Goal: Transaction & Acquisition: Purchase product/service

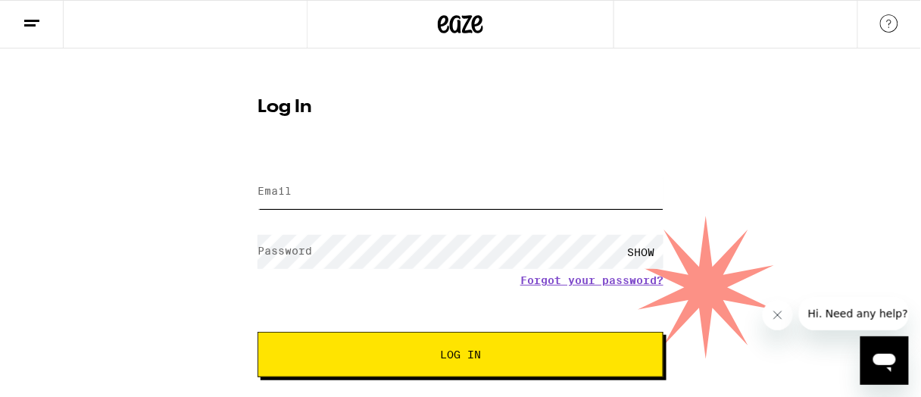
click at [367, 203] on input "Email" at bounding box center [460, 192] width 406 height 34
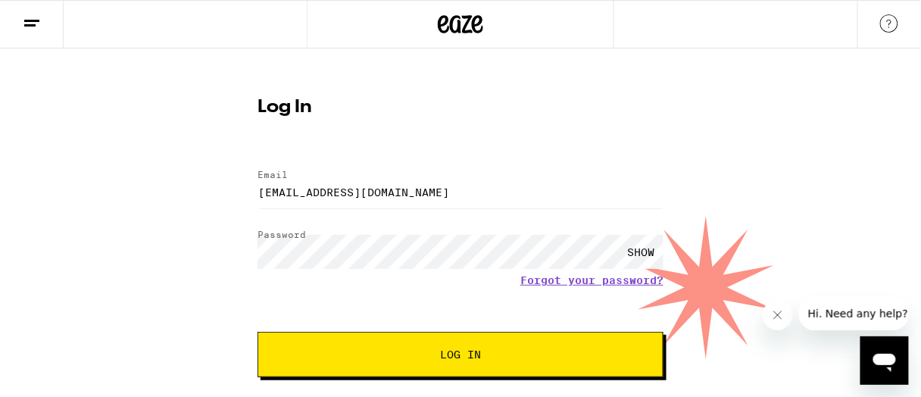
click at [390, 350] on span "Log In" at bounding box center [460, 354] width 283 height 11
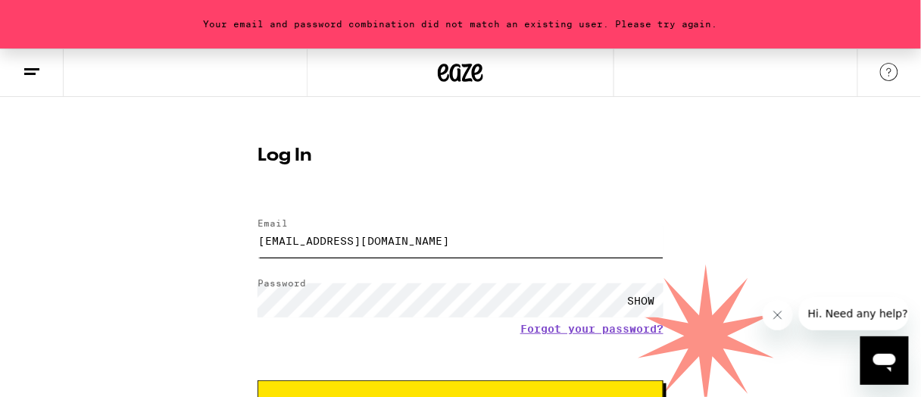
drag, startPoint x: 375, startPoint y: 242, endPoint x: 256, endPoint y: 222, distance: 120.6
click at [254, 223] on div "Log In Email Email [EMAIL_ADDRESS][DOMAIN_NAME] Password Password SHOW Forgot y…" at bounding box center [460, 301] width 436 height 333
type input "[EMAIL_ADDRESS][DOMAIN_NAME]"
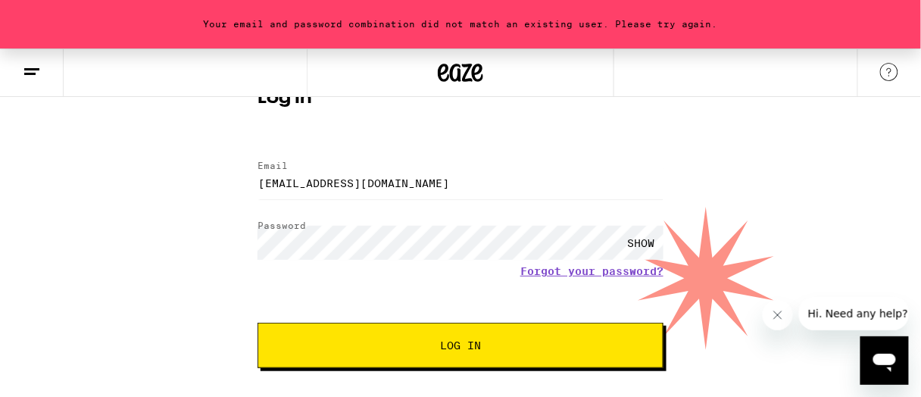
click at [419, 335] on button "Log In" at bounding box center [460, 345] width 406 height 45
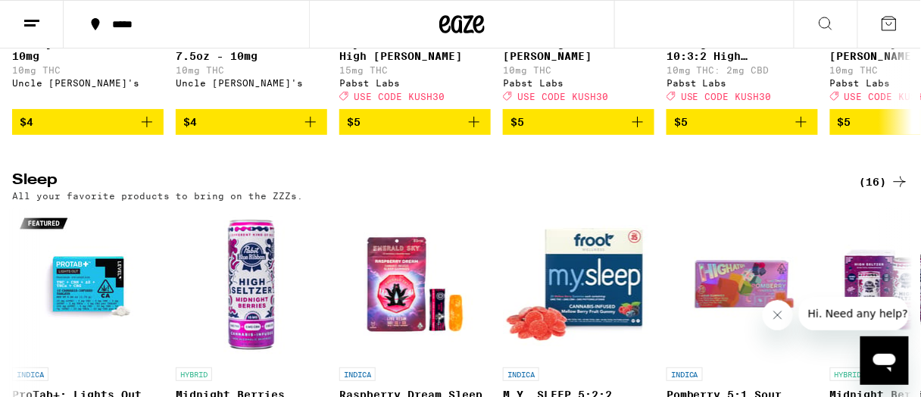
scroll to position [5700, 0]
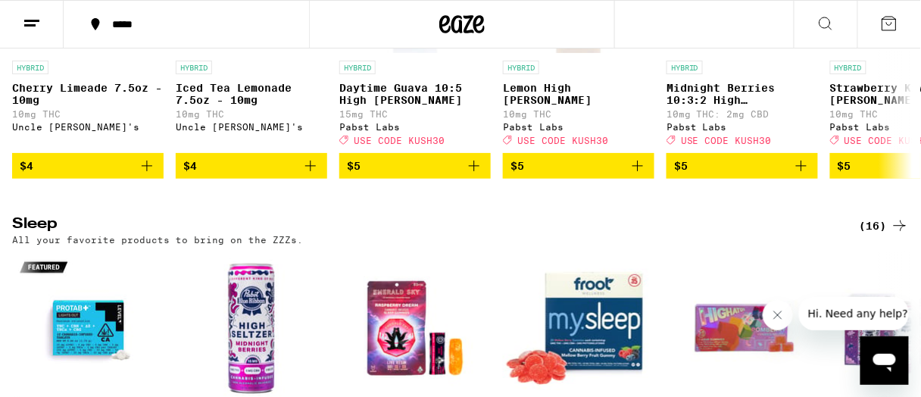
click at [830, 20] on icon at bounding box center [825, 23] width 18 height 18
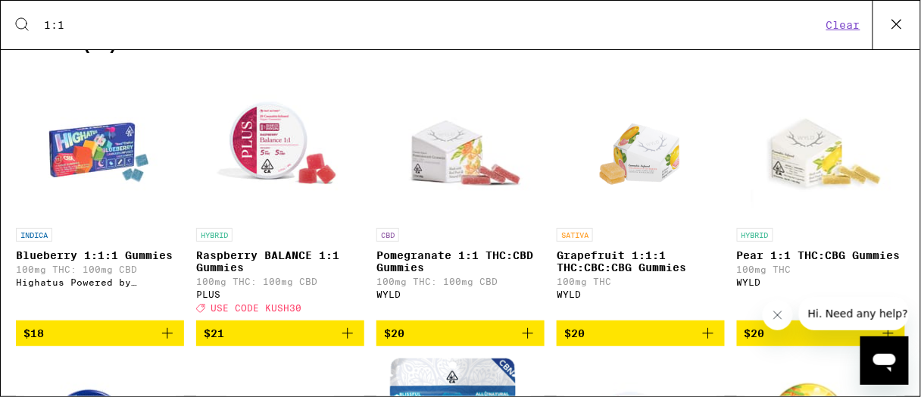
scroll to position [55, 0]
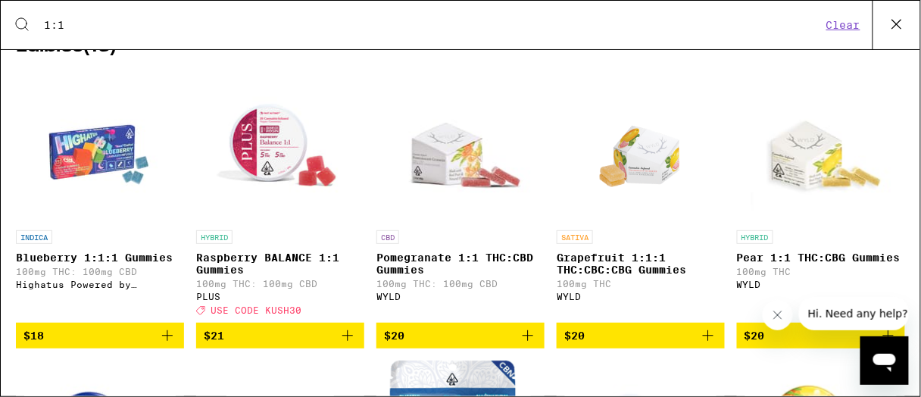
type input "1:1"
click at [623, 182] on img "Open page for Grapefruit 1:1:1 THC:CBC:CBG Gummies from WYLD" at bounding box center [641, 146] width 108 height 151
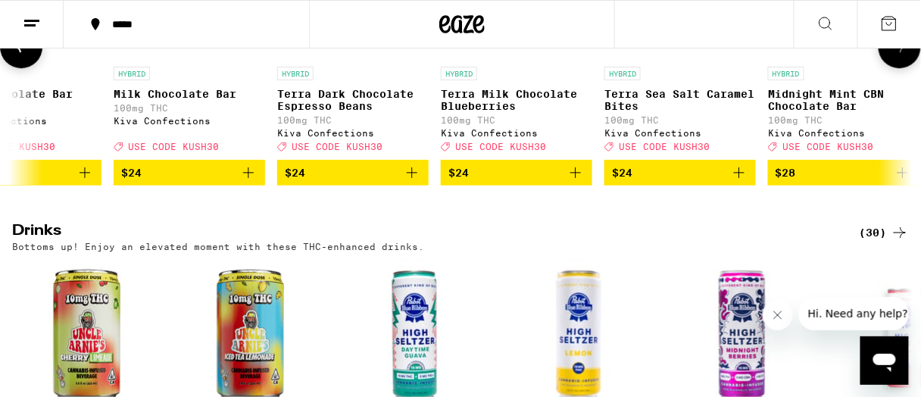
scroll to position [0, 2538]
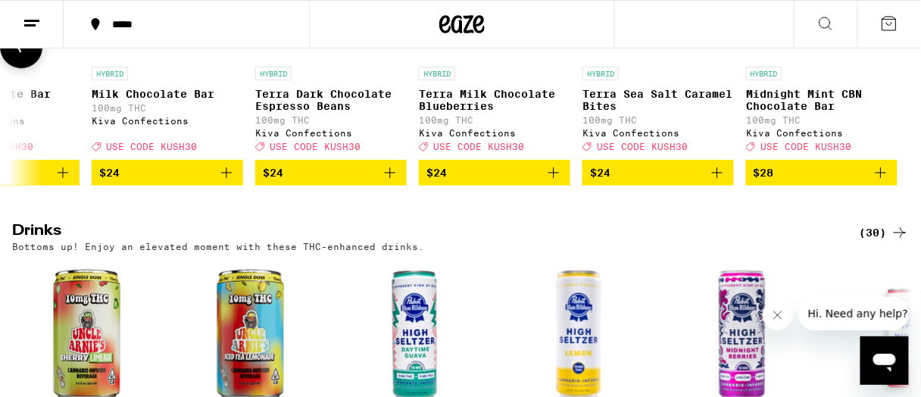
scroll to position [46, 0]
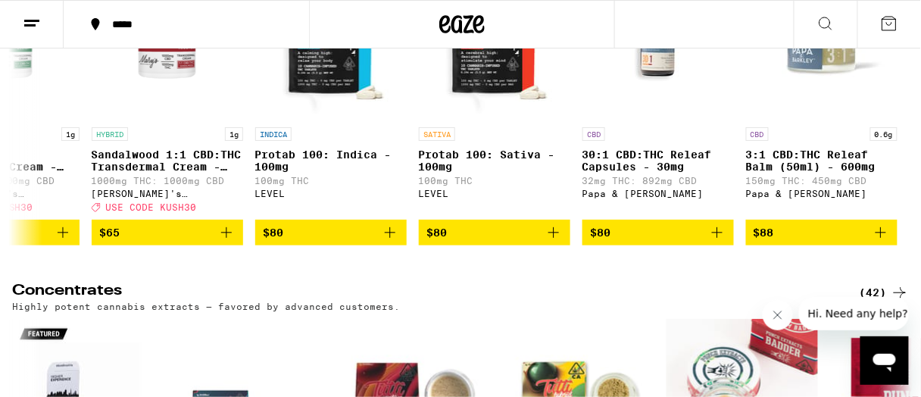
scroll to position [6336, 0]
